Goal: Obtain resource: Obtain resource

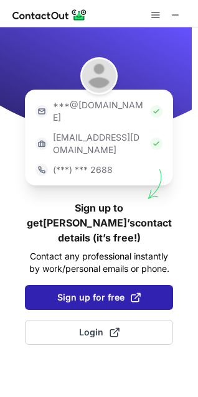
click at [101, 291] on span "Sign up for free" at bounding box center [98, 297] width 83 height 12
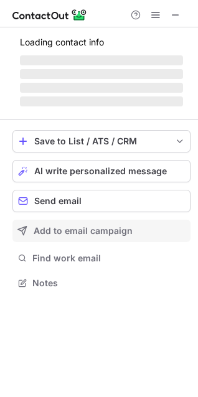
scroll to position [279, 198]
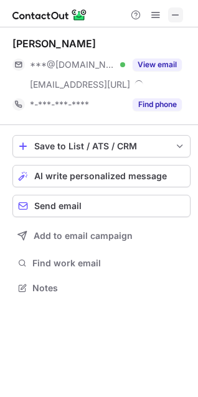
drag, startPoint x: 174, startPoint y: 17, endPoint x: 42, endPoint y: 25, distance: 132.8
click at [174, 17] on span at bounding box center [176, 15] width 10 height 10
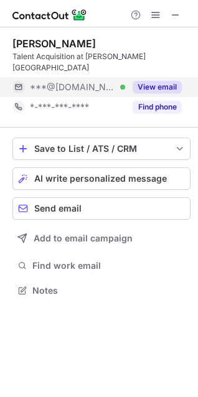
click at [146, 82] on div "View email" at bounding box center [153, 87] width 57 height 20
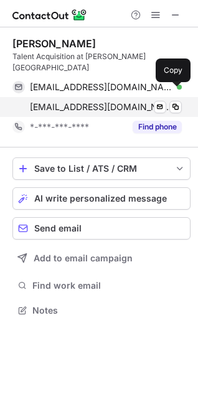
scroll to position [290, 198]
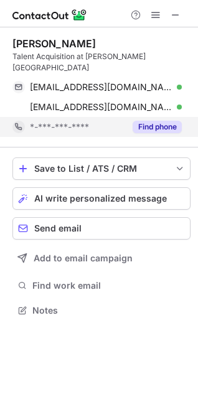
click at [150, 121] on button "Find phone" at bounding box center [157, 127] width 49 height 12
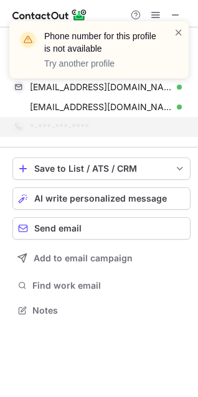
click at [177, 15] on div "Phone number for this profile is not available Try another profile" at bounding box center [98, 55] width 199 height 92
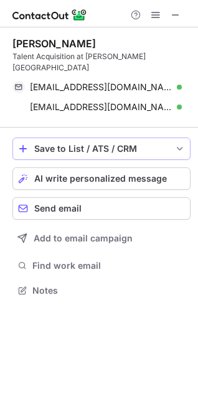
scroll to position [6, 6]
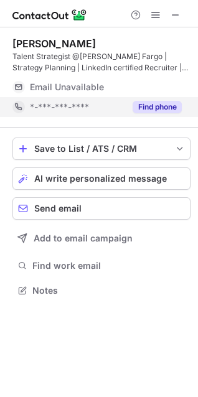
click at [153, 110] on button "Find phone" at bounding box center [157, 107] width 49 height 12
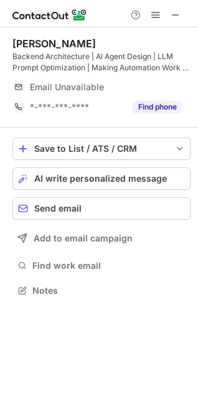
scroll to position [281, 198]
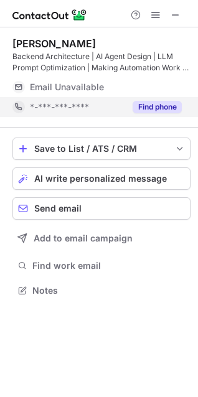
click at [152, 101] on button "Find phone" at bounding box center [157, 107] width 49 height 12
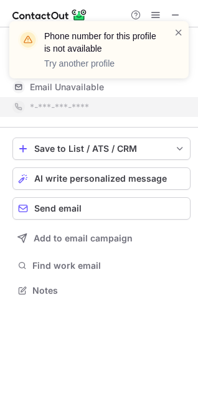
click at [177, 9] on div "Phone number for this profile is not available Try another profile" at bounding box center [98, 55] width 199 height 92
click at [177, 19] on div "Phone number for this profile is not available Try another profile" at bounding box center [98, 55] width 199 height 92
click at [177, 29] on span at bounding box center [179, 32] width 10 height 12
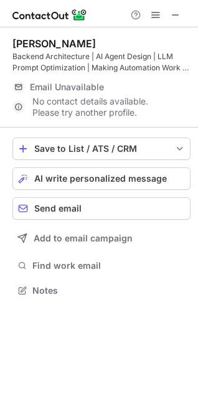
click at [173, 14] on div "Phone number for this profile is not available Try another profile" at bounding box center [98, 55] width 199 height 92
click at [172, 14] on span at bounding box center [176, 15] width 10 height 10
